Goal: Transaction & Acquisition: Purchase product/service

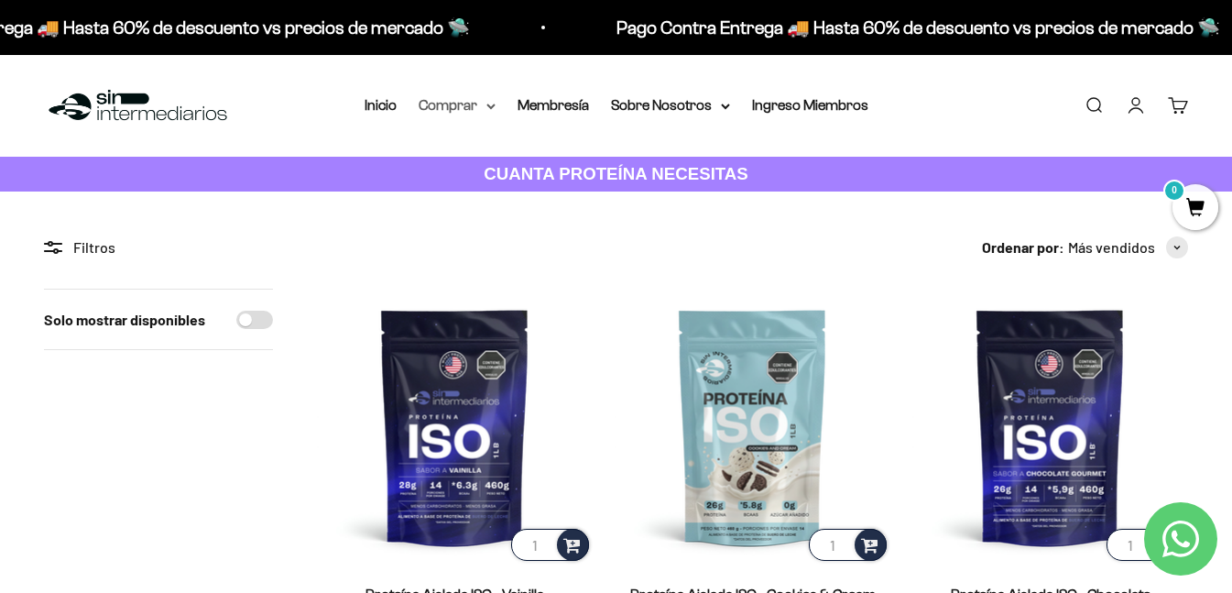
click at [464, 106] on summary "Comprar" at bounding box center [457, 105] width 77 height 24
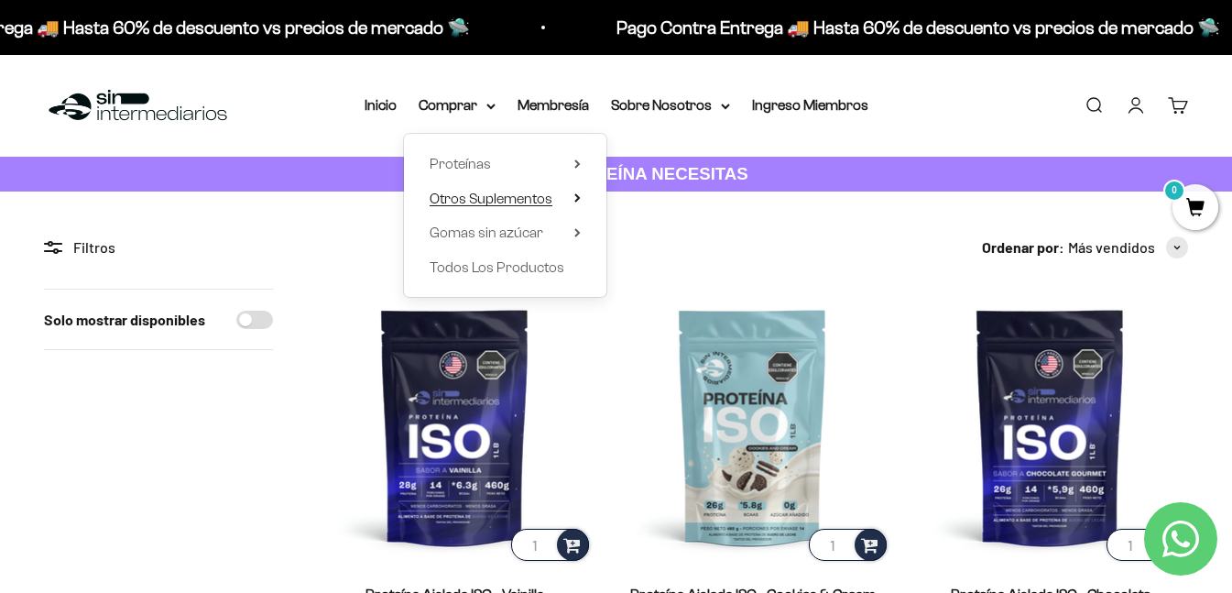
click at [481, 188] on span "Otros Suplementos" at bounding box center [491, 199] width 123 height 24
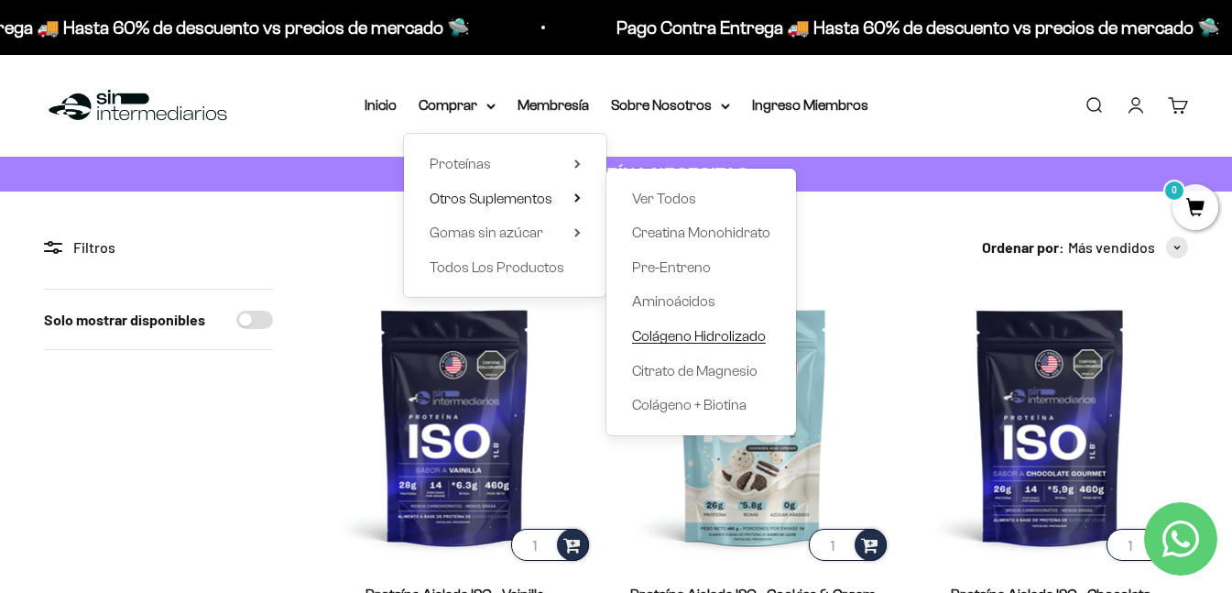
click at [688, 333] on span "Colágeno Hidrolizado" at bounding box center [699, 336] width 134 height 16
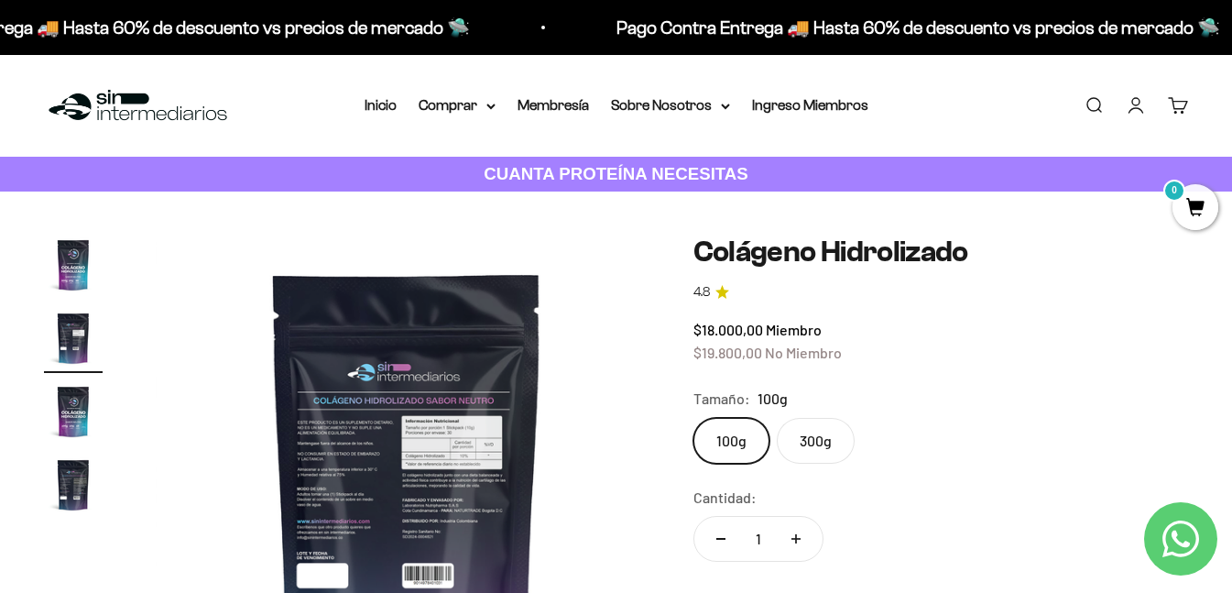
scroll to position [0, 514]
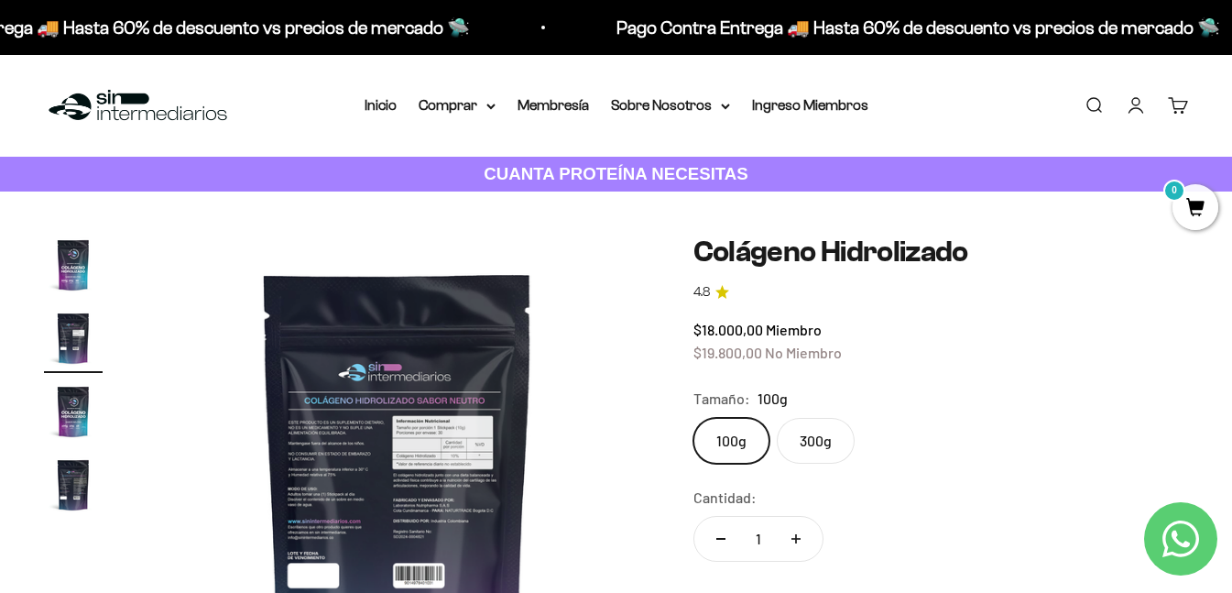
click at [812, 427] on label "300g" at bounding box center [816, 441] width 78 height 46
click at [693, 418] on input "300g" at bounding box center [692, 417] width 1 height 1
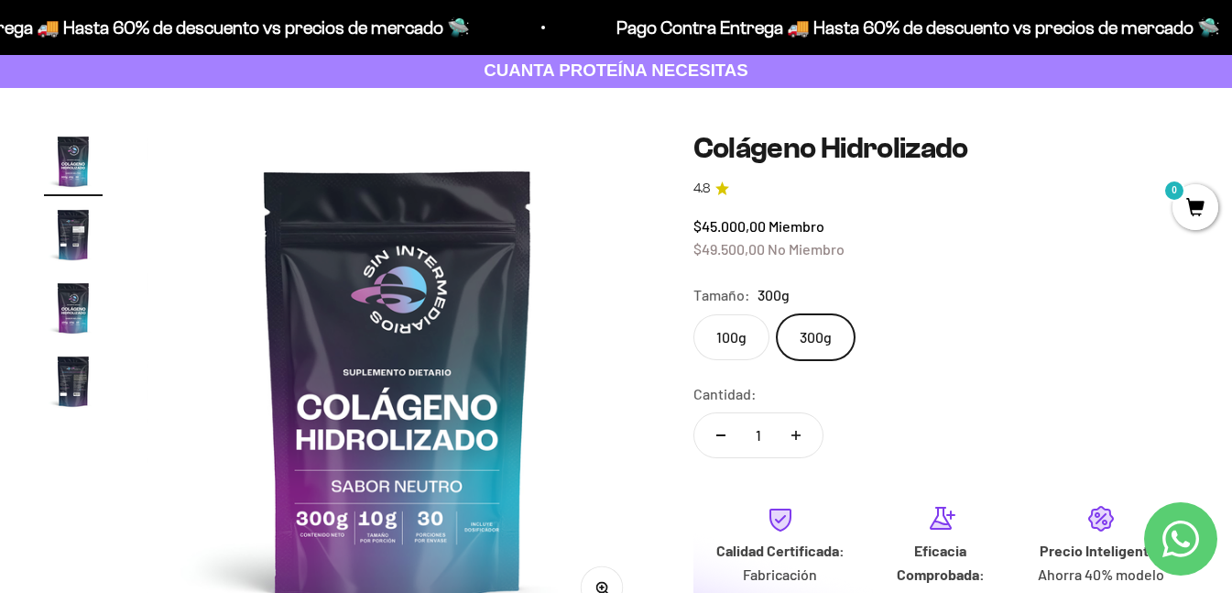
scroll to position [103, 0]
click at [1033, 140] on h1 "Colágeno Hidrolizado" at bounding box center [940, 149] width 495 height 32
